Goal: Task Accomplishment & Management: Manage account settings

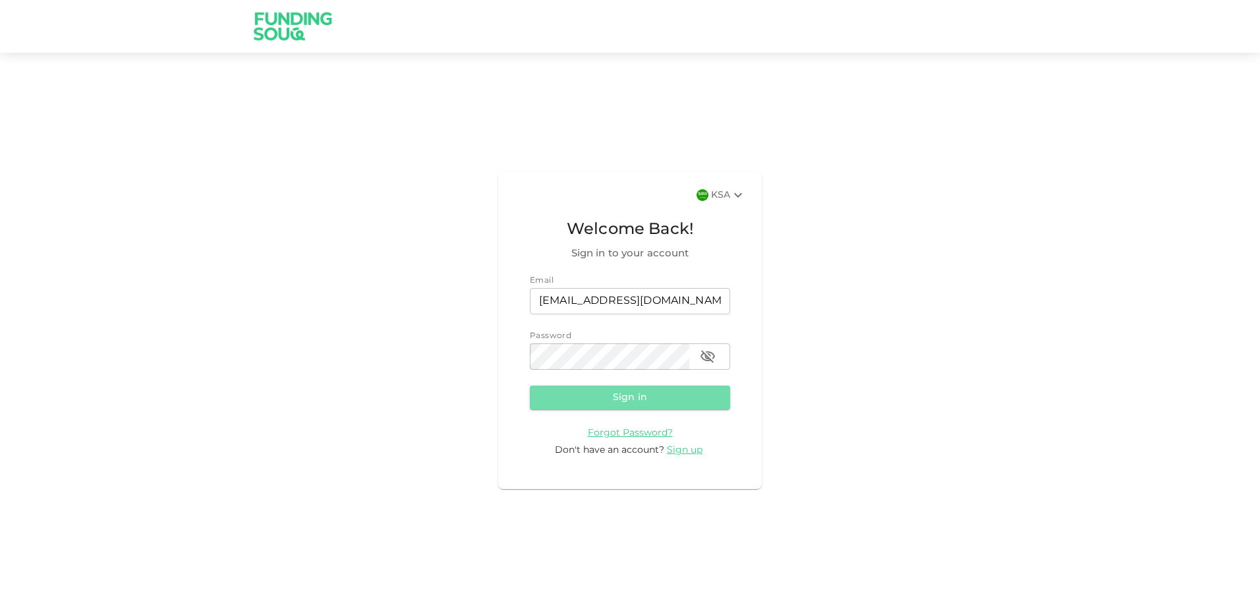
click at [639, 385] on button "Sign in" at bounding box center [630, 397] width 200 height 24
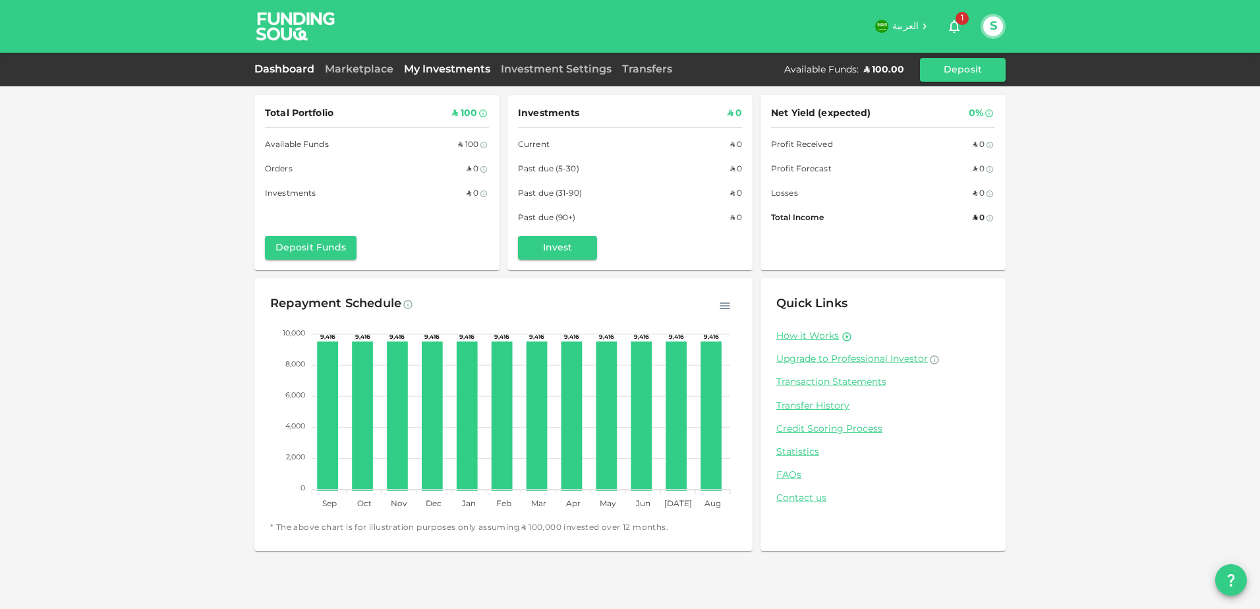
click at [420, 68] on link "My Investments" at bounding box center [447, 70] width 97 height 10
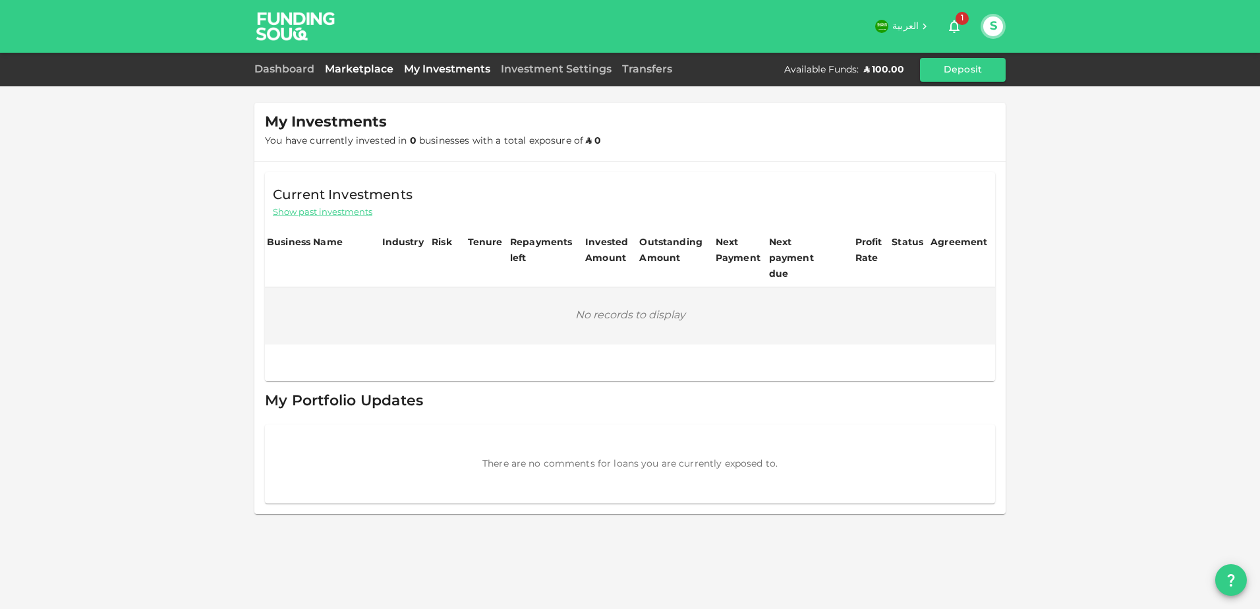
click at [368, 70] on link "Marketplace" at bounding box center [359, 70] width 79 height 10
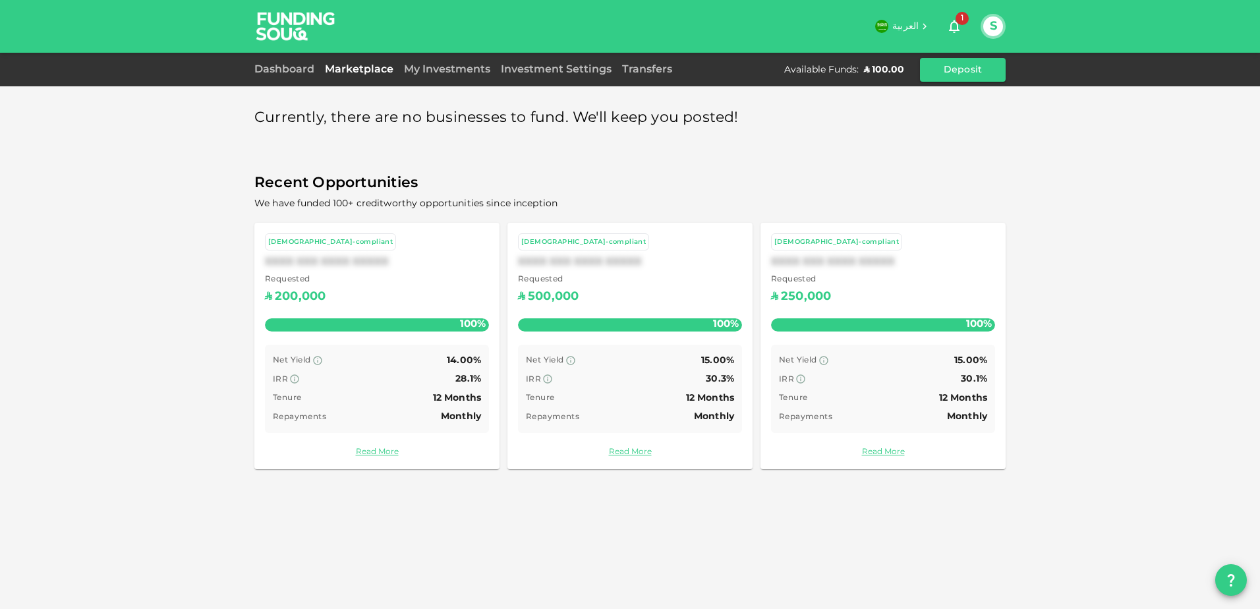
click at [811, 246] on div "[DEMOGRAPHIC_DATA]-compliant" at bounding box center [836, 242] width 125 height 11
click at [281, 72] on link "Dashboard" at bounding box center [286, 70] width 65 height 10
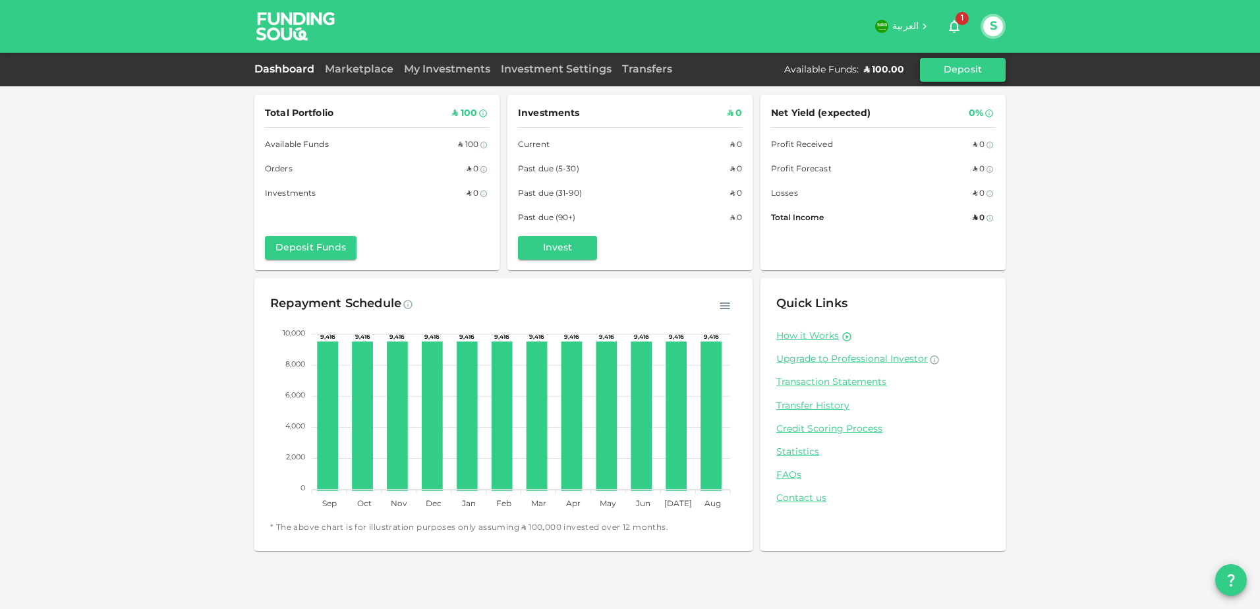
click at [962, 63] on button "Deposit" at bounding box center [963, 70] width 86 height 24
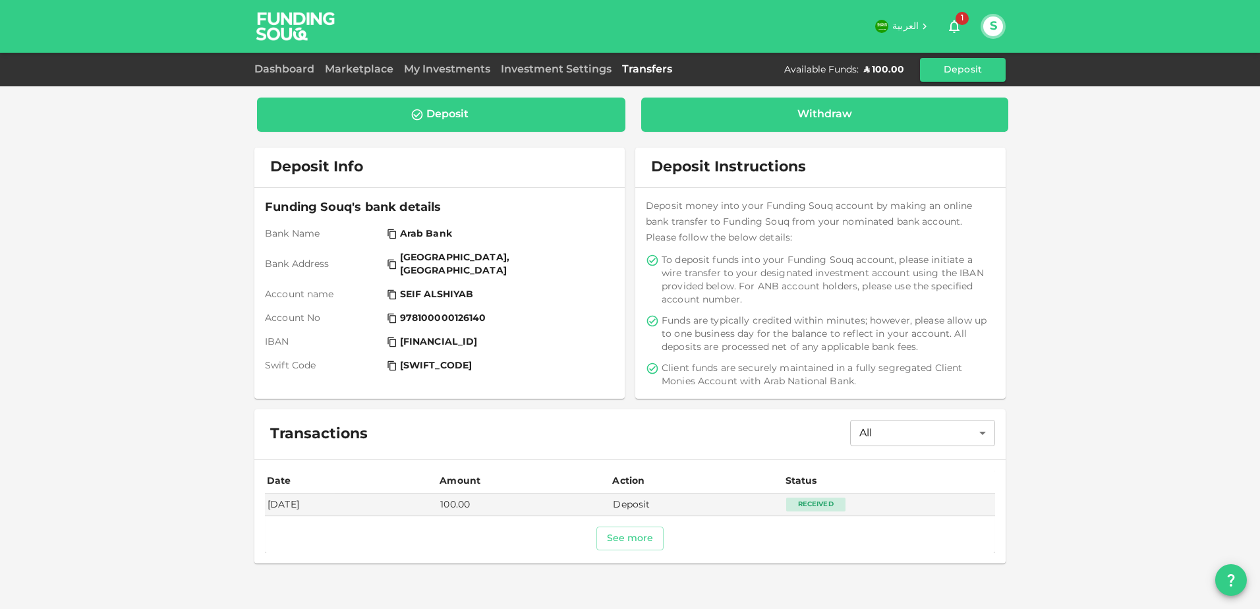
click at [782, 107] on div "Withdraw" at bounding box center [825, 115] width 368 height 34
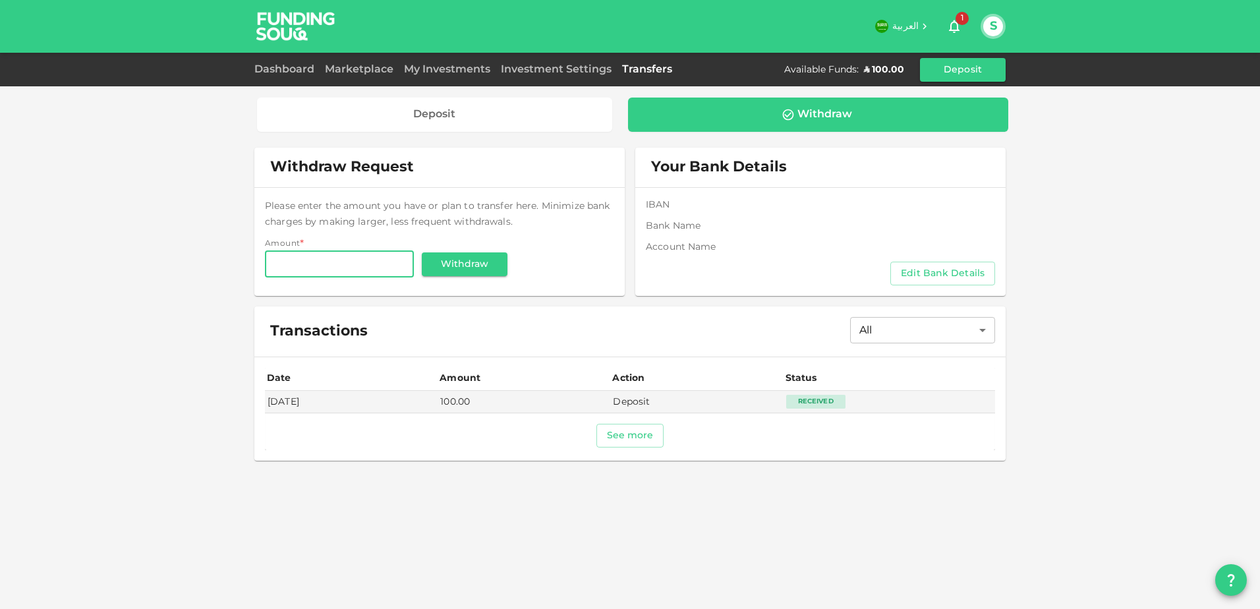
click at [958, 268] on button "Edit Bank Details" at bounding box center [942, 274] width 105 height 24
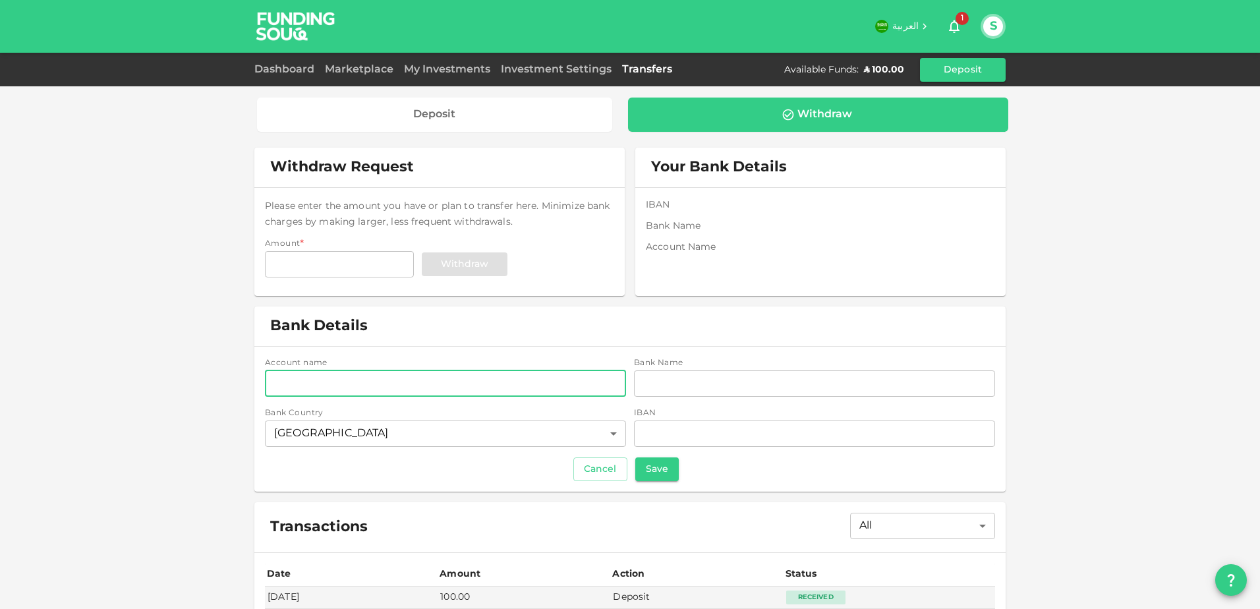
click at [411, 384] on input "accountName" at bounding box center [445, 383] width 361 height 26
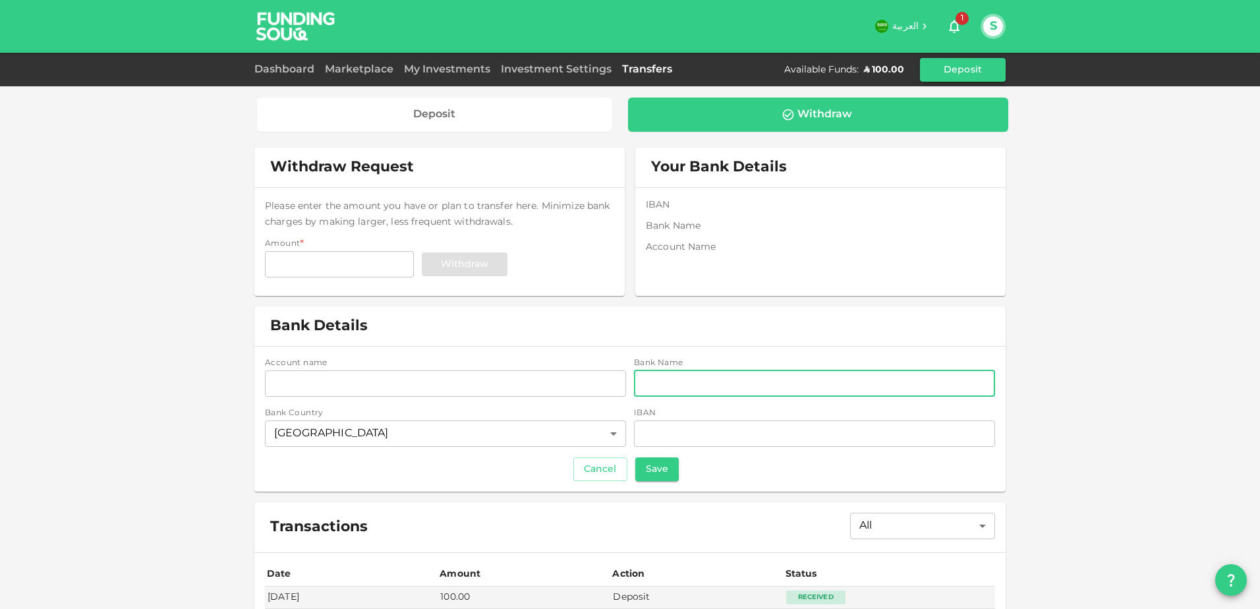
click at [679, 381] on input "bankName" at bounding box center [814, 383] width 361 height 26
click at [467, 385] on input "accountName" at bounding box center [445, 383] width 361 height 26
click at [476, 385] on input "Saudi National Bank" at bounding box center [445, 383] width 361 height 26
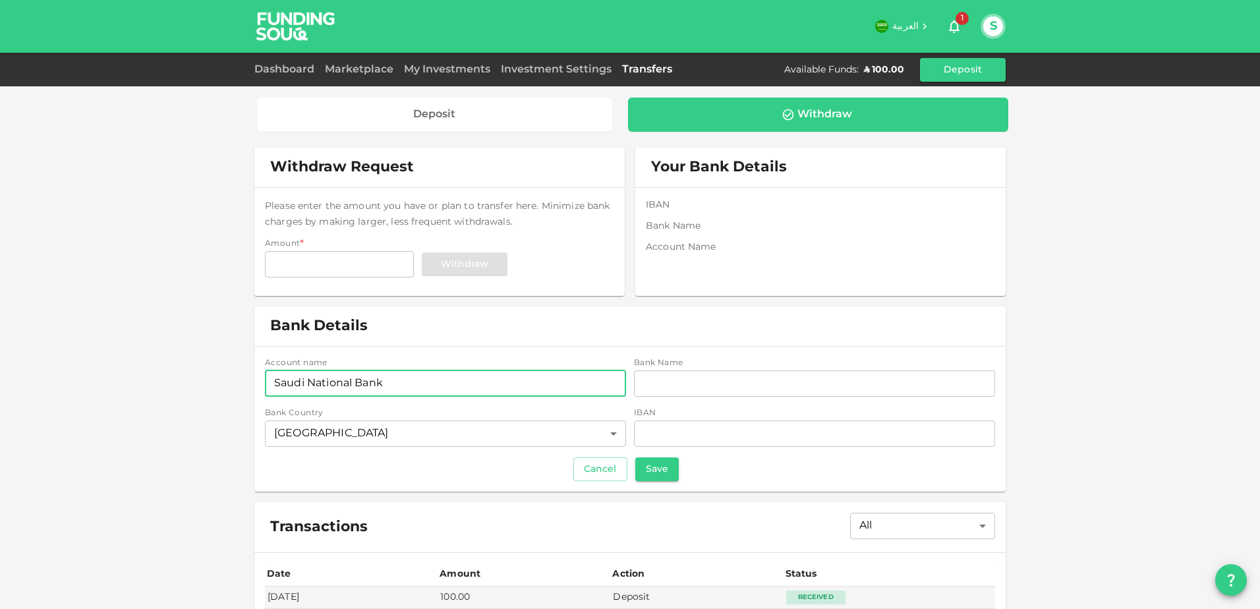
click at [476, 385] on input "Saudi National Bank" at bounding box center [445, 383] width 361 height 26
click at [378, 377] on input "[PERSON_NAME]" at bounding box center [445, 383] width 361 height 26
paste input "[PERSON_NAME]"
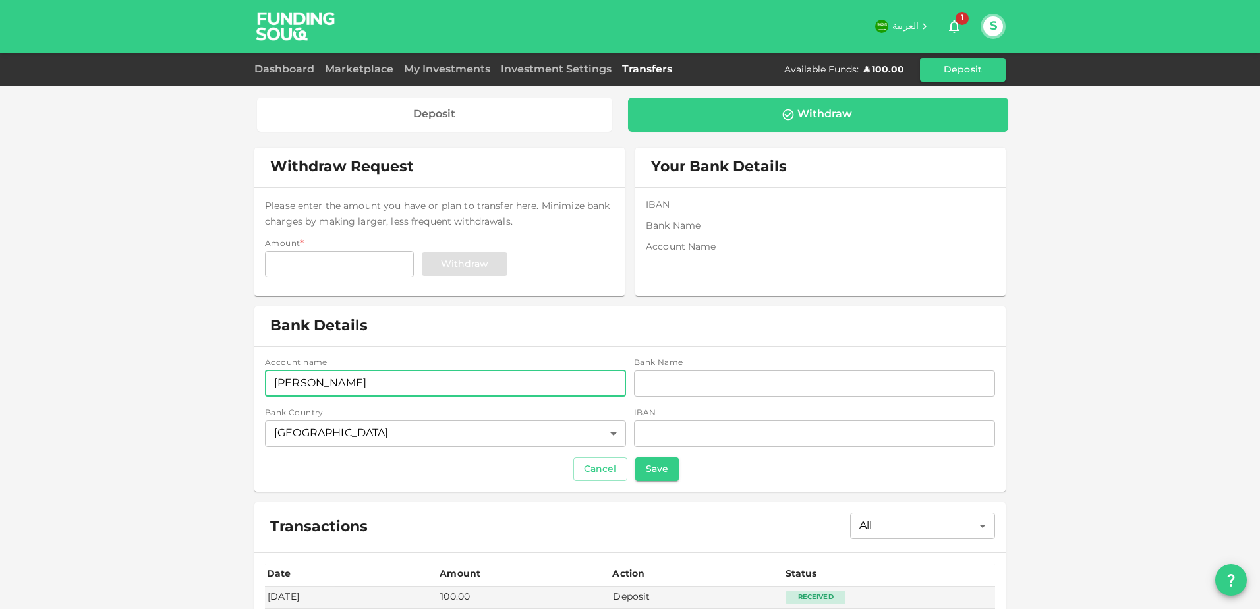
type input "[PERSON_NAME]"
click at [809, 447] on div "iban iban" at bounding box center [814, 434] width 361 height 29
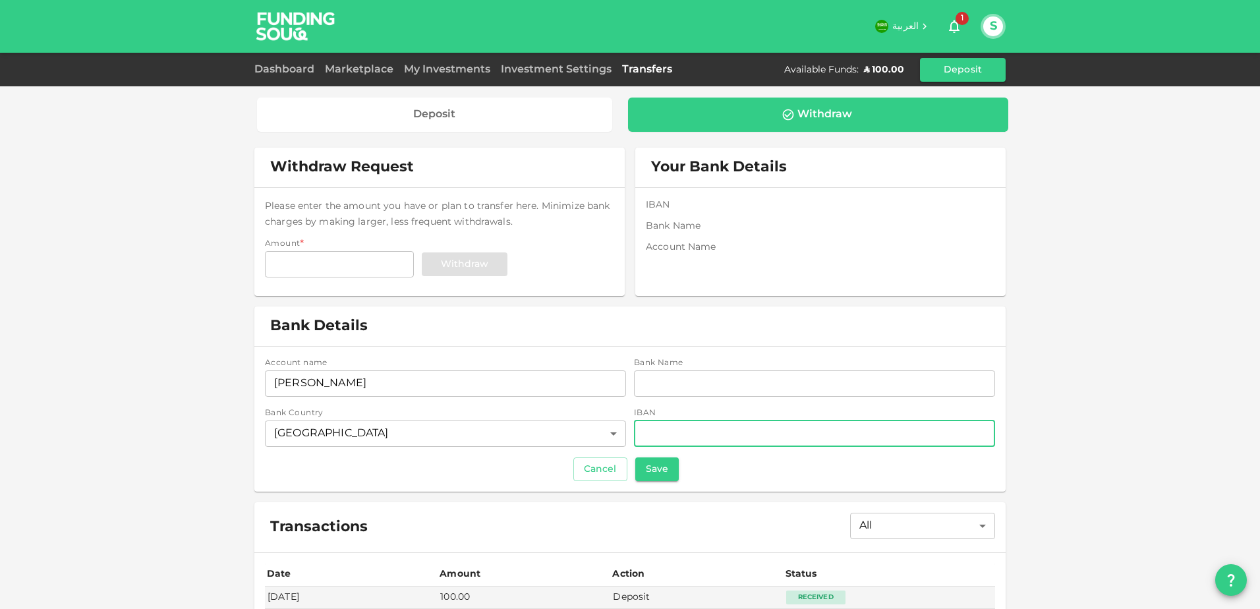
click at [805, 434] on input "iban" at bounding box center [814, 433] width 361 height 26
paste input "[FINANCIAL_ID] (IBAN"
type input "[FINANCIAL_ID]"
click at [644, 382] on input "bankName" at bounding box center [814, 383] width 361 height 26
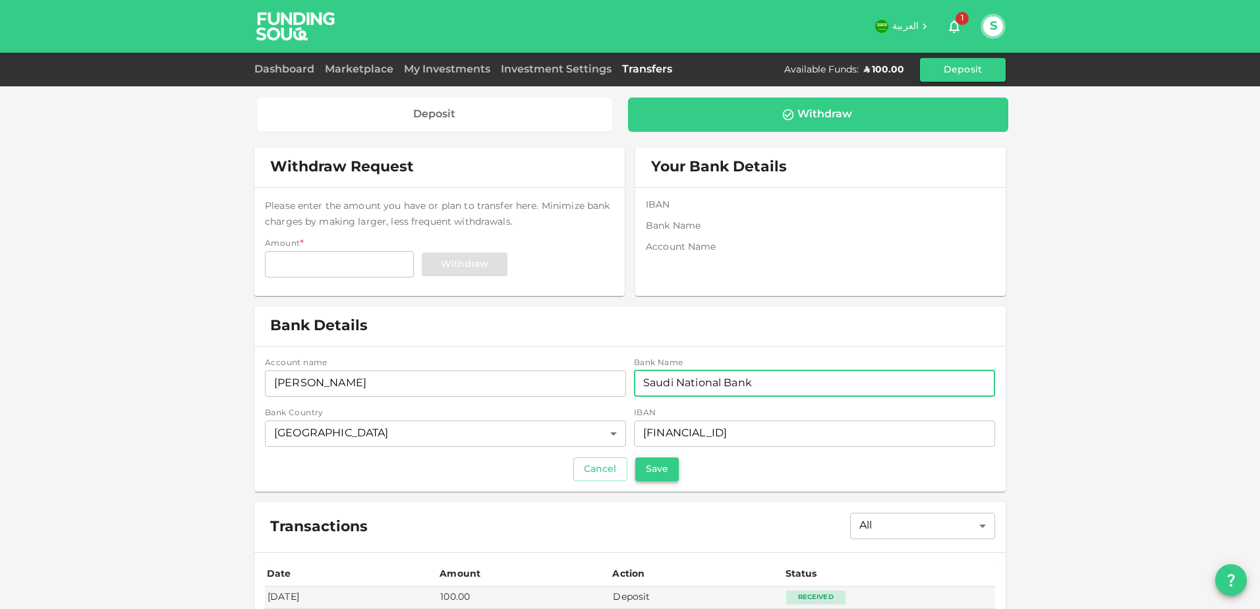
type input "Saudi National Bank"
click at [664, 470] on button "Save" at bounding box center [656, 469] width 43 height 24
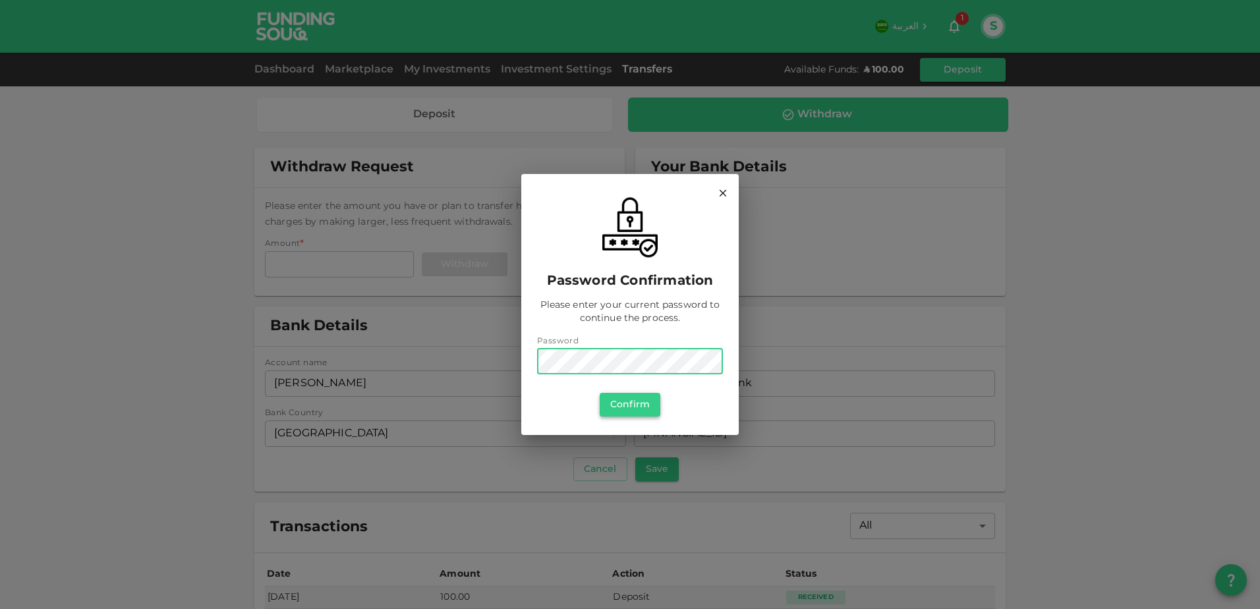
click at [642, 403] on button "Confirm" at bounding box center [630, 405] width 61 height 24
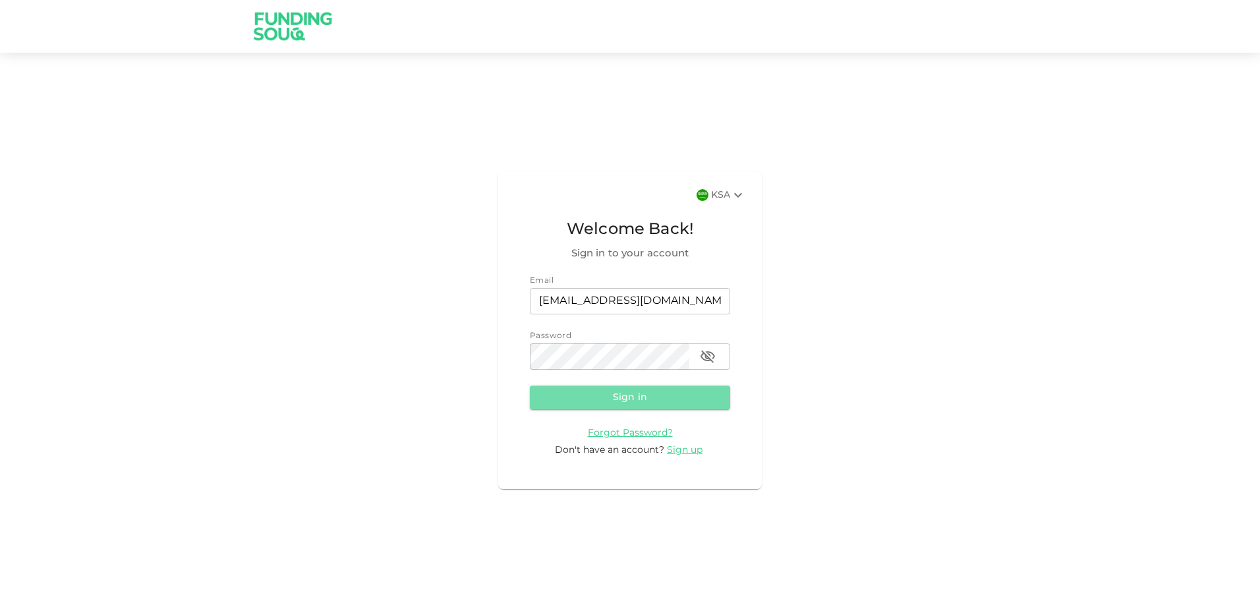
click at [668, 394] on button "Sign in" at bounding box center [630, 397] width 200 height 24
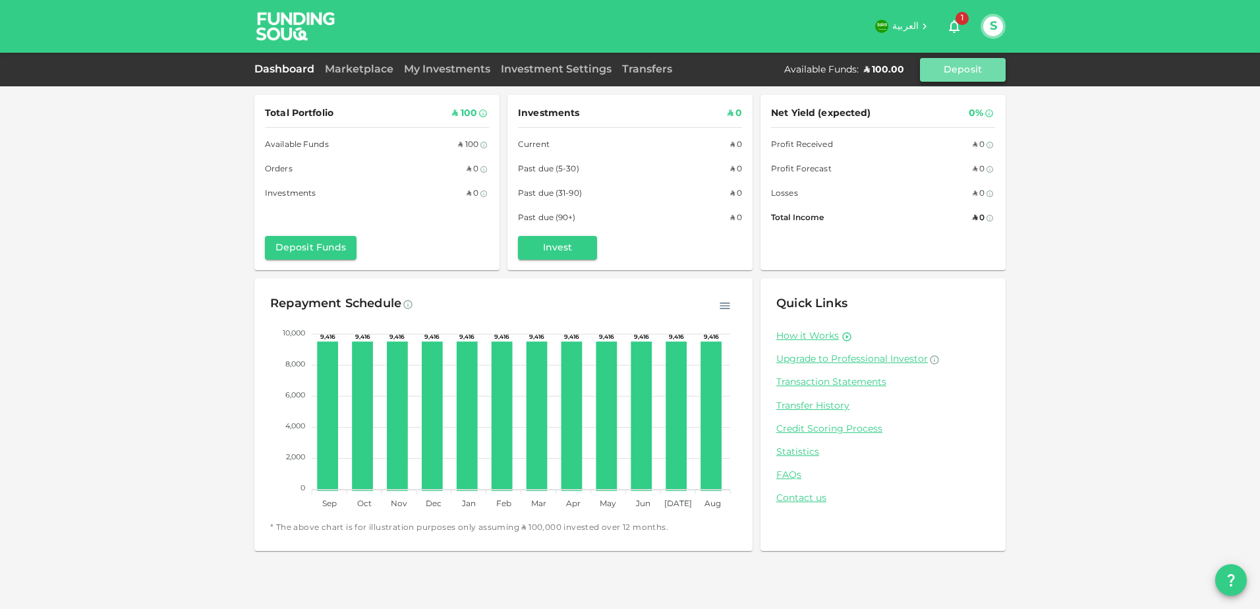
click at [965, 70] on button "Deposit" at bounding box center [963, 70] width 86 height 24
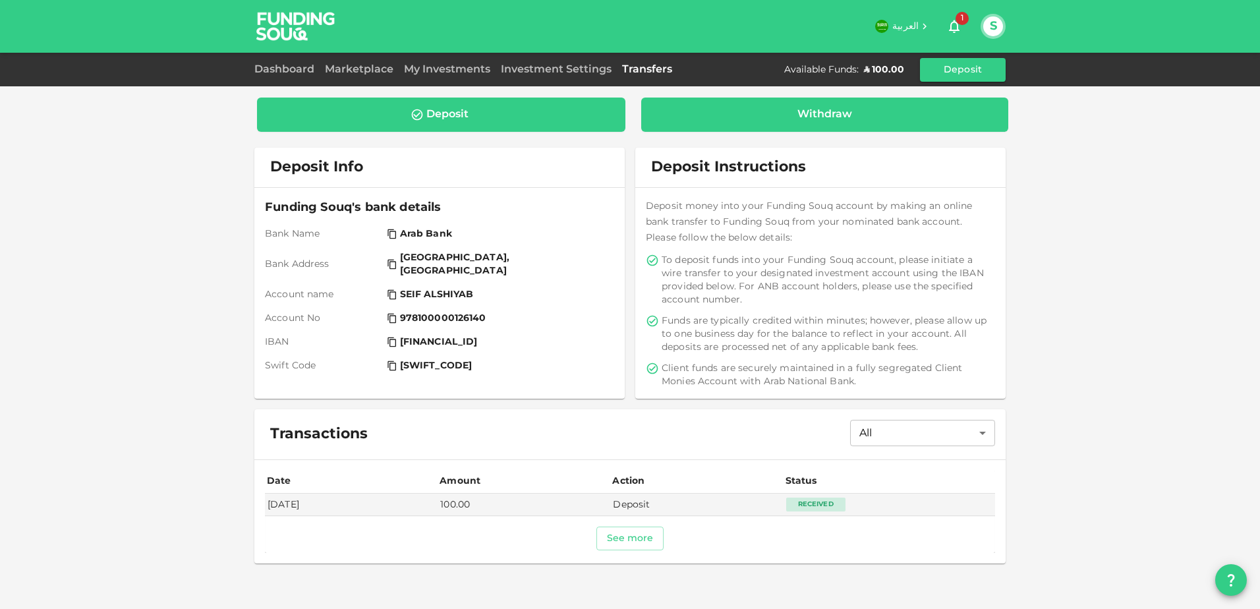
click at [807, 119] on div "Withdraw" at bounding box center [824, 114] width 55 height 13
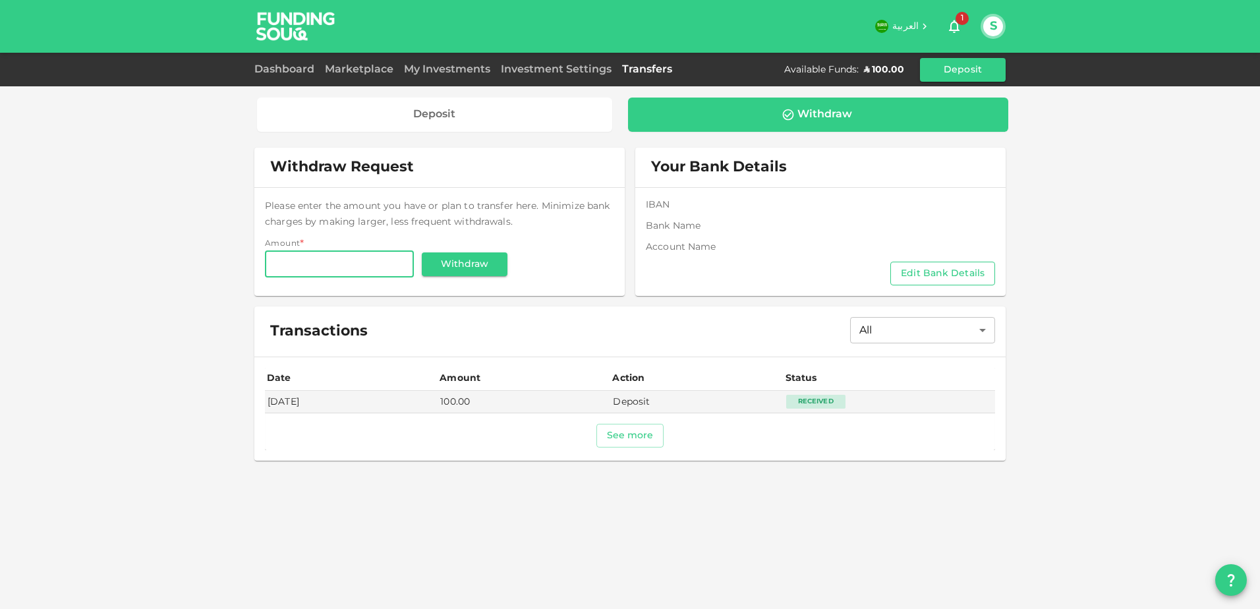
click at [952, 270] on button "Edit Bank Details" at bounding box center [942, 274] width 105 height 24
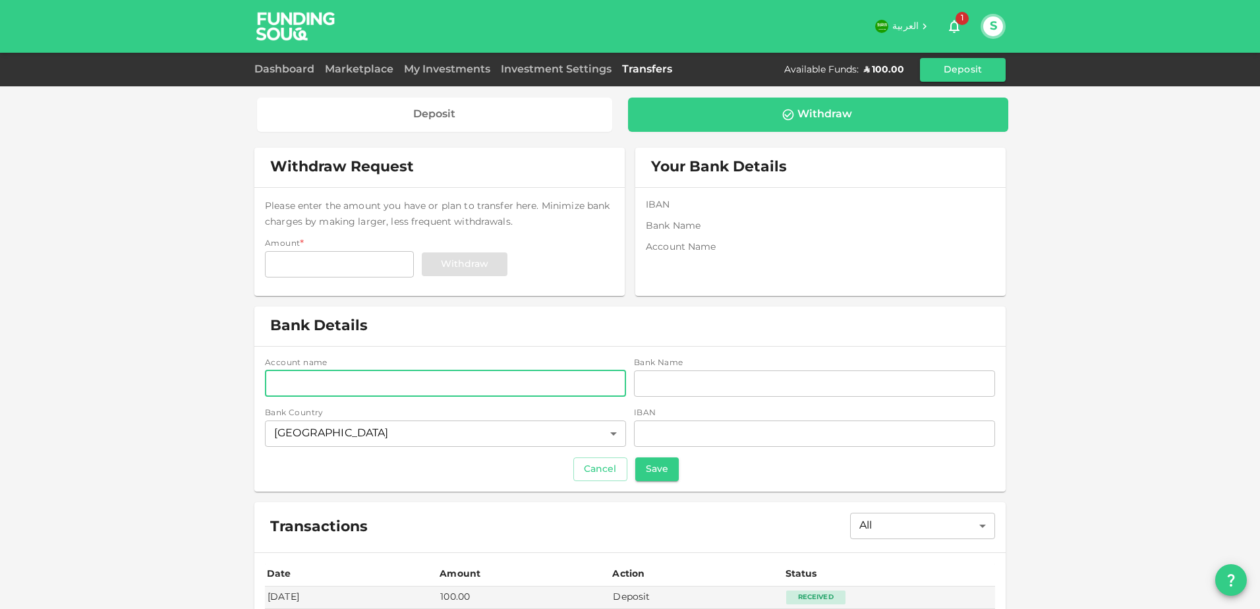
click at [472, 387] on input "accountName" at bounding box center [445, 383] width 361 height 26
click at [721, 443] on input "iban" at bounding box center [814, 433] width 361 height 26
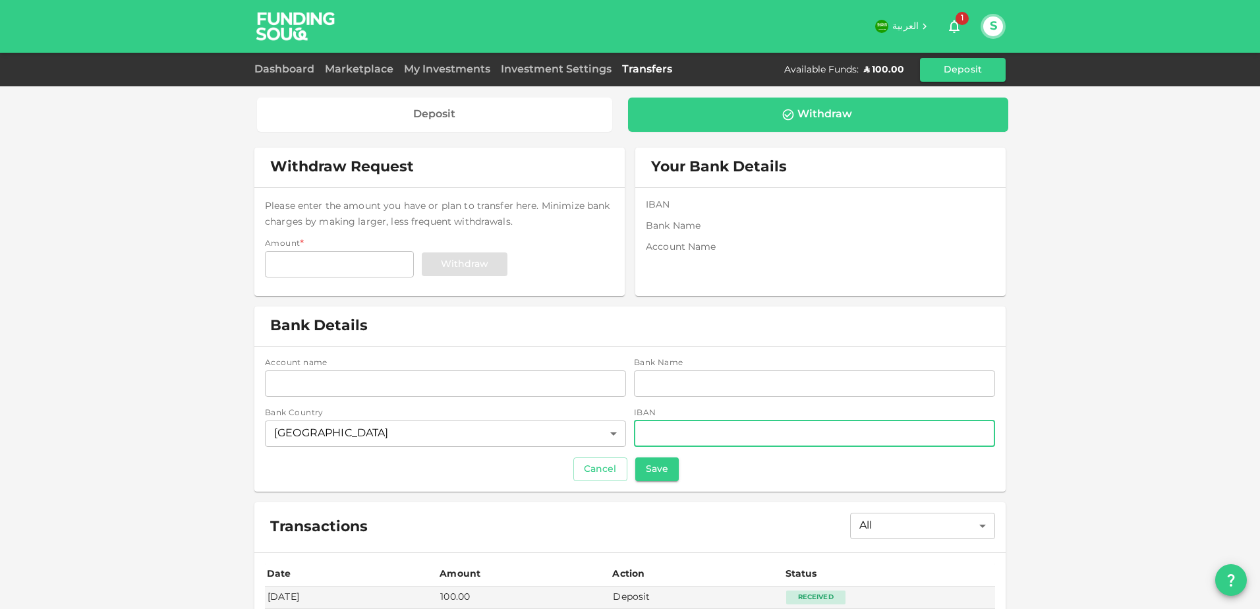
paste input "[FINANCIAL_ID] (IBAN"
type input "[FINANCIAL_ID]"
click at [770, 391] on input "bankName" at bounding box center [814, 383] width 361 height 26
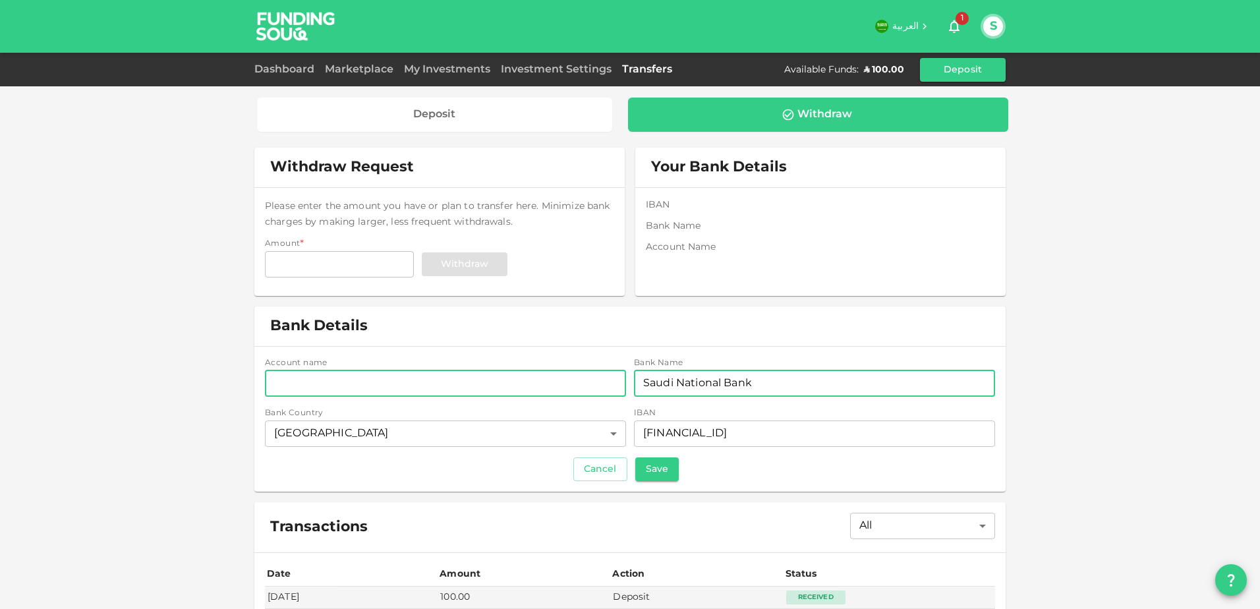
type input "Saudi National Bank"
click at [420, 377] on input "accountName" at bounding box center [445, 383] width 361 height 26
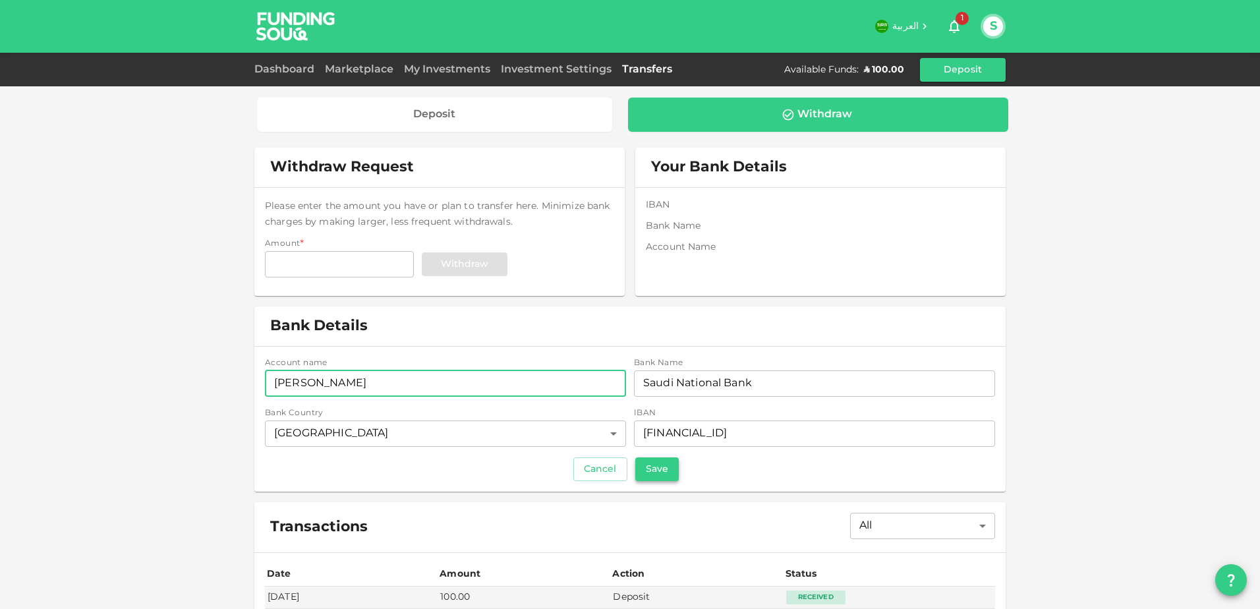
type input "Seif Ahmad M AlShiyab"
click at [663, 467] on button "Save" at bounding box center [656, 469] width 43 height 24
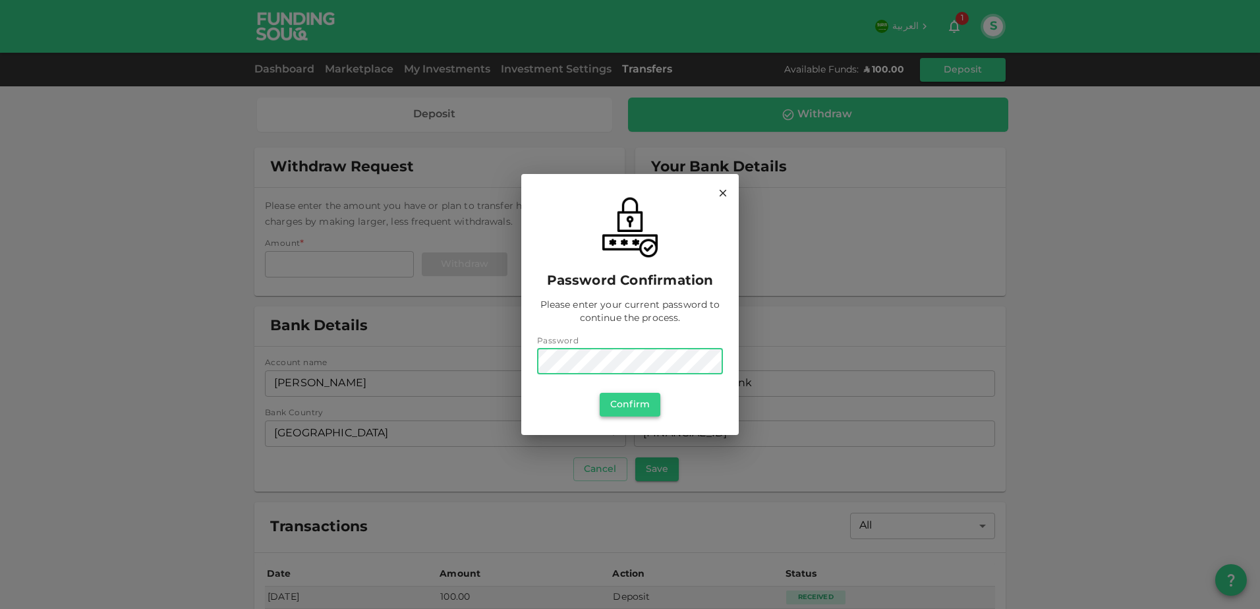
click at [635, 403] on button "Confirm" at bounding box center [630, 405] width 61 height 24
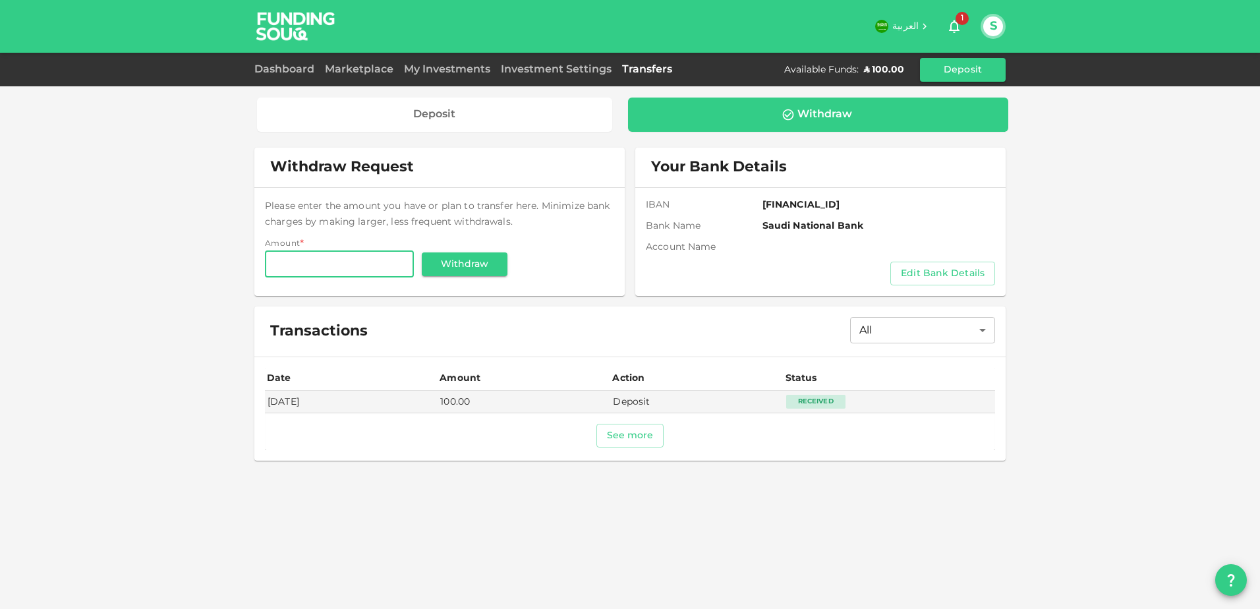
click at [364, 261] on input "Amount" at bounding box center [339, 264] width 149 height 26
type input "100"
click at [473, 260] on button "Withdraw" at bounding box center [465, 264] width 86 height 24
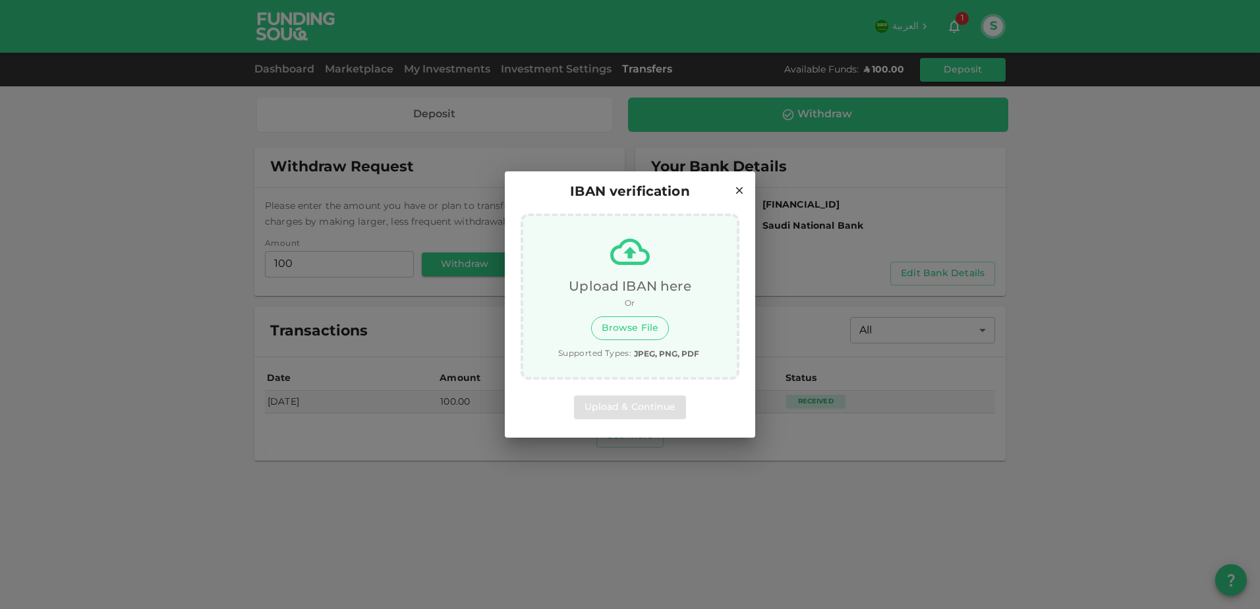
click at [650, 329] on button "Browse File" at bounding box center [630, 328] width 78 height 24
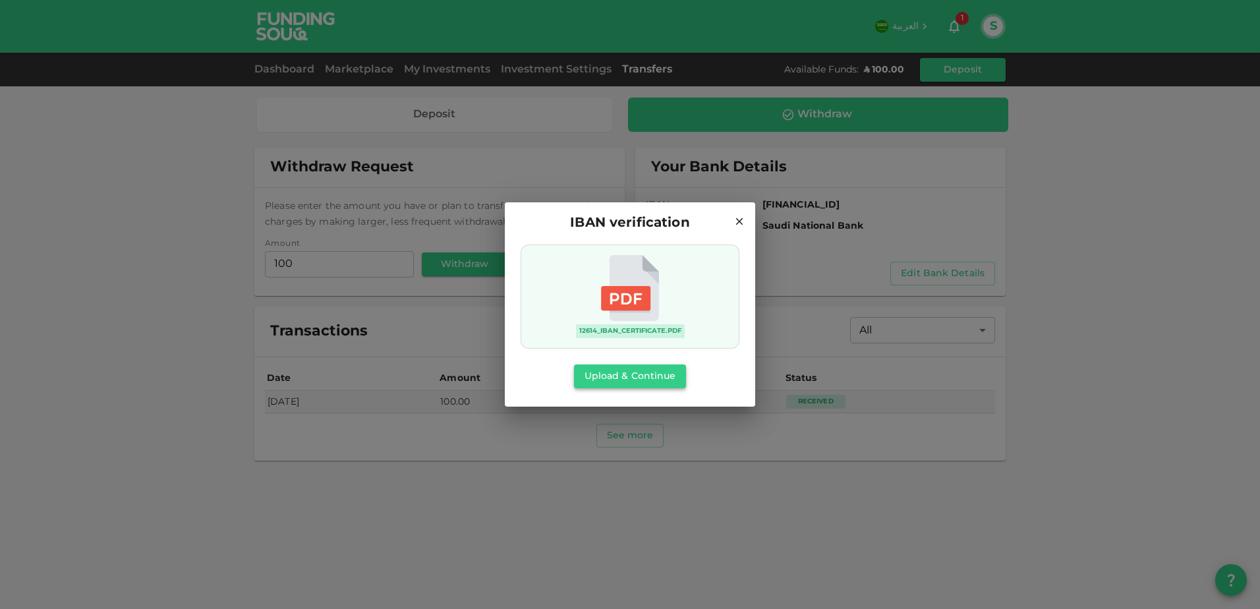
click at [649, 382] on button "Upload & Continue" at bounding box center [630, 376] width 113 height 24
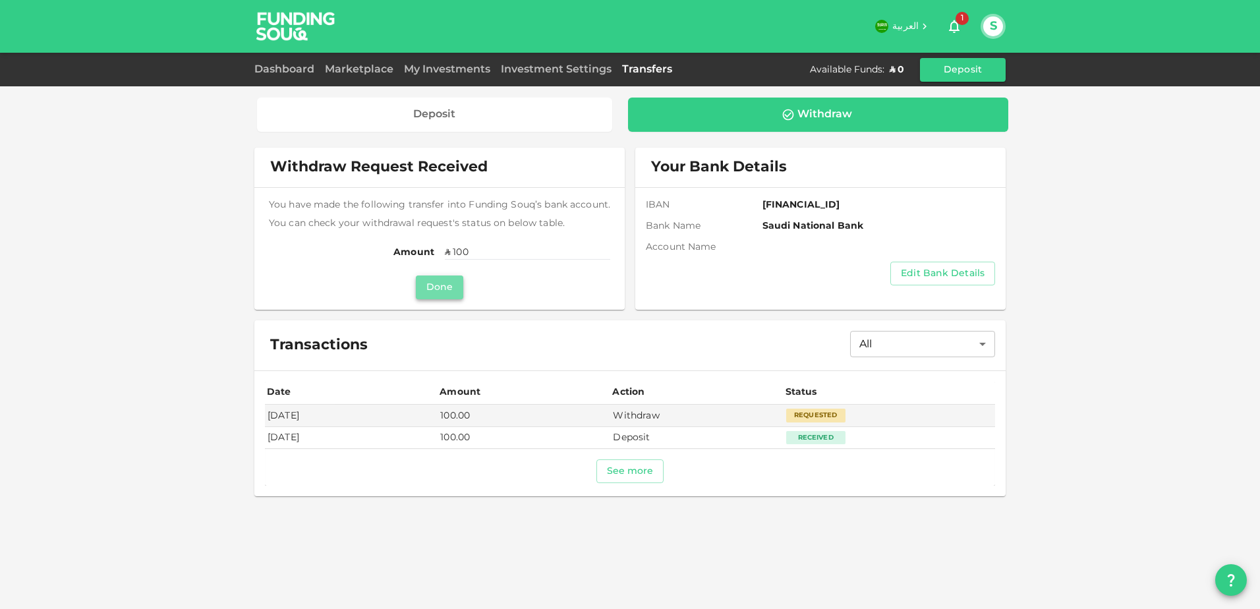
click at [451, 294] on button "Done" at bounding box center [439, 287] width 47 height 24
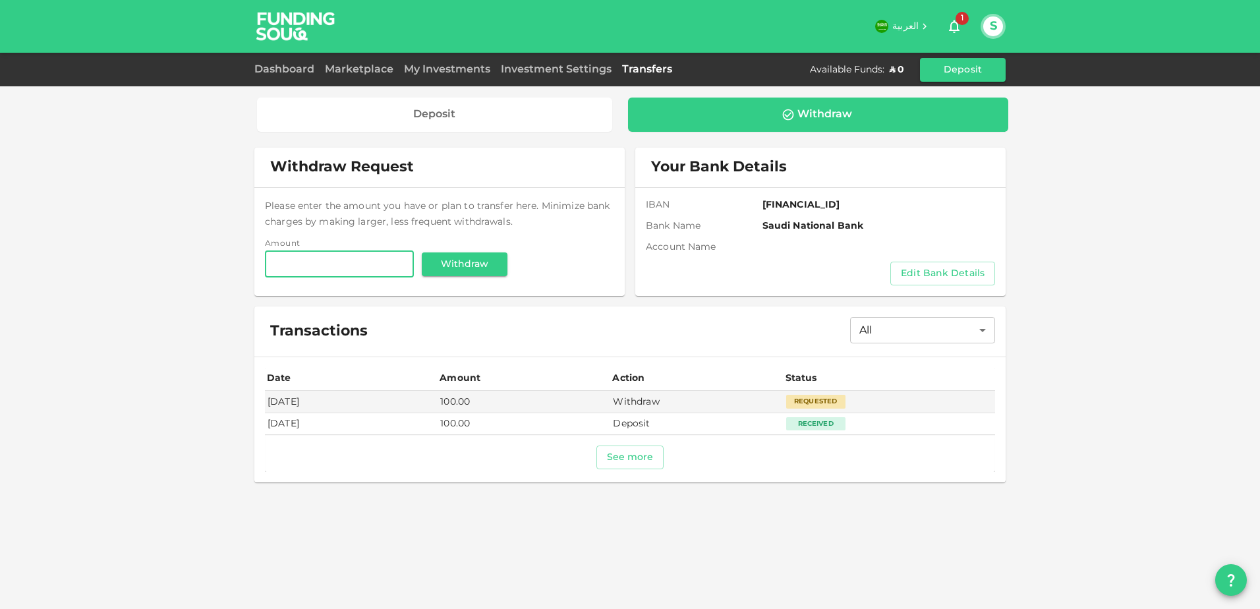
click at [310, 64] on div "Dashboard" at bounding box center [286, 70] width 65 height 16
click at [304, 65] on div "Dashboard" at bounding box center [286, 70] width 65 height 16
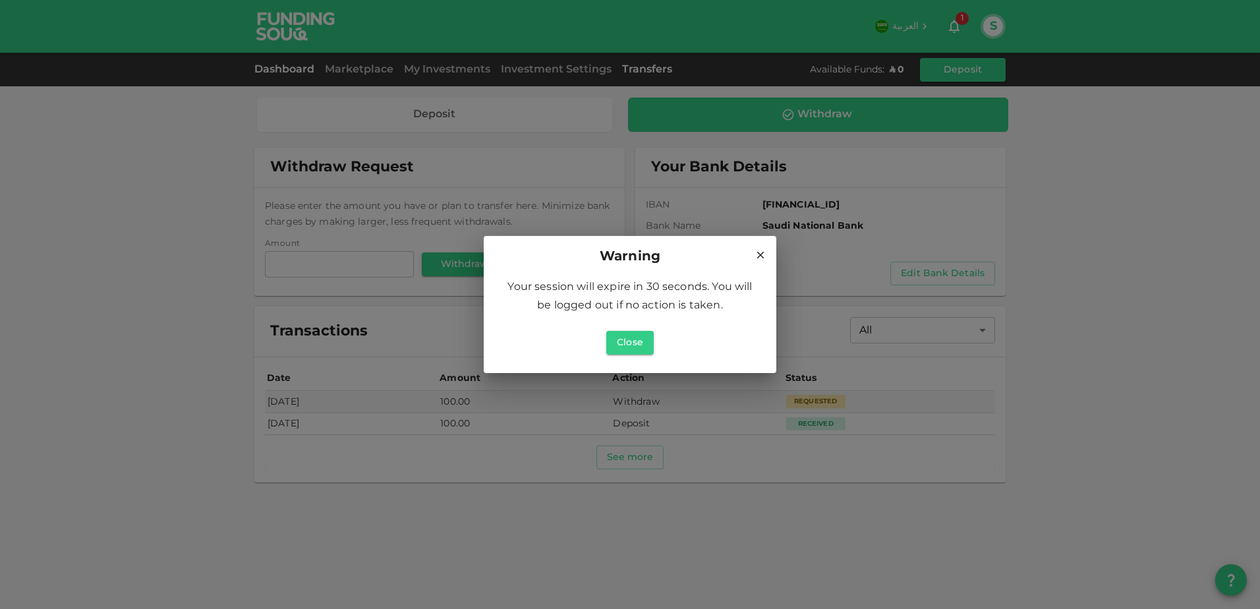
click at [304, 69] on div "Warning Your session will expire in 30 seconds. You will be logged out if no ac…" at bounding box center [630, 304] width 1260 height 609
click at [646, 333] on button "Close" at bounding box center [629, 343] width 47 height 24
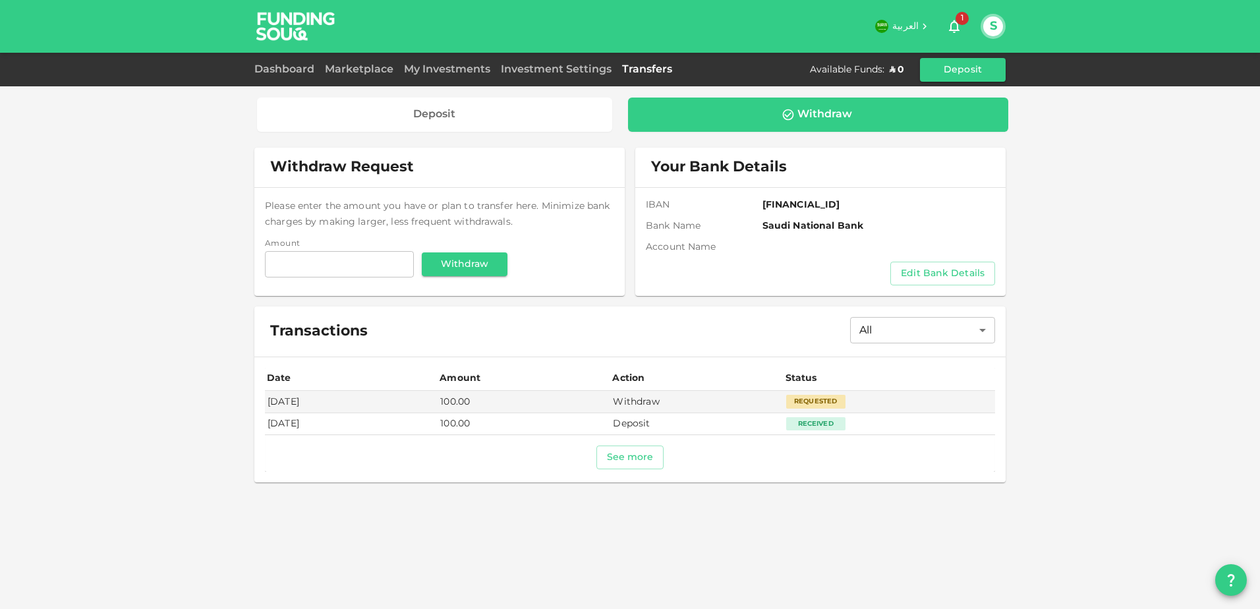
click at [275, 65] on div "Dashboard" at bounding box center [286, 70] width 65 height 16
click at [282, 74] on div "Dashboard" at bounding box center [286, 70] width 65 height 16
click at [303, 62] on div "Dashboard" at bounding box center [286, 70] width 65 height 16
click at [299, 72] on link "Dashboard" at bounding box center [286, 70] width 65 height 10
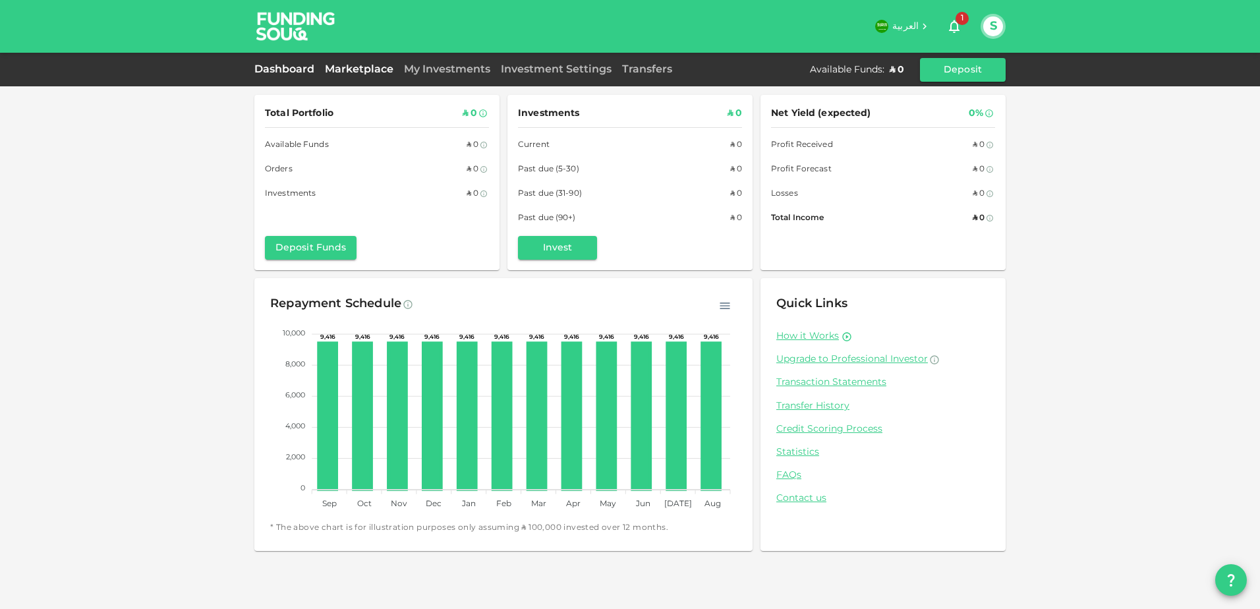
click at [386, 66] on link "Marketplace" at bounding box center [359, 70] width 79 height 10
